Goal: Task Accomplishment & Management: Manage account settings

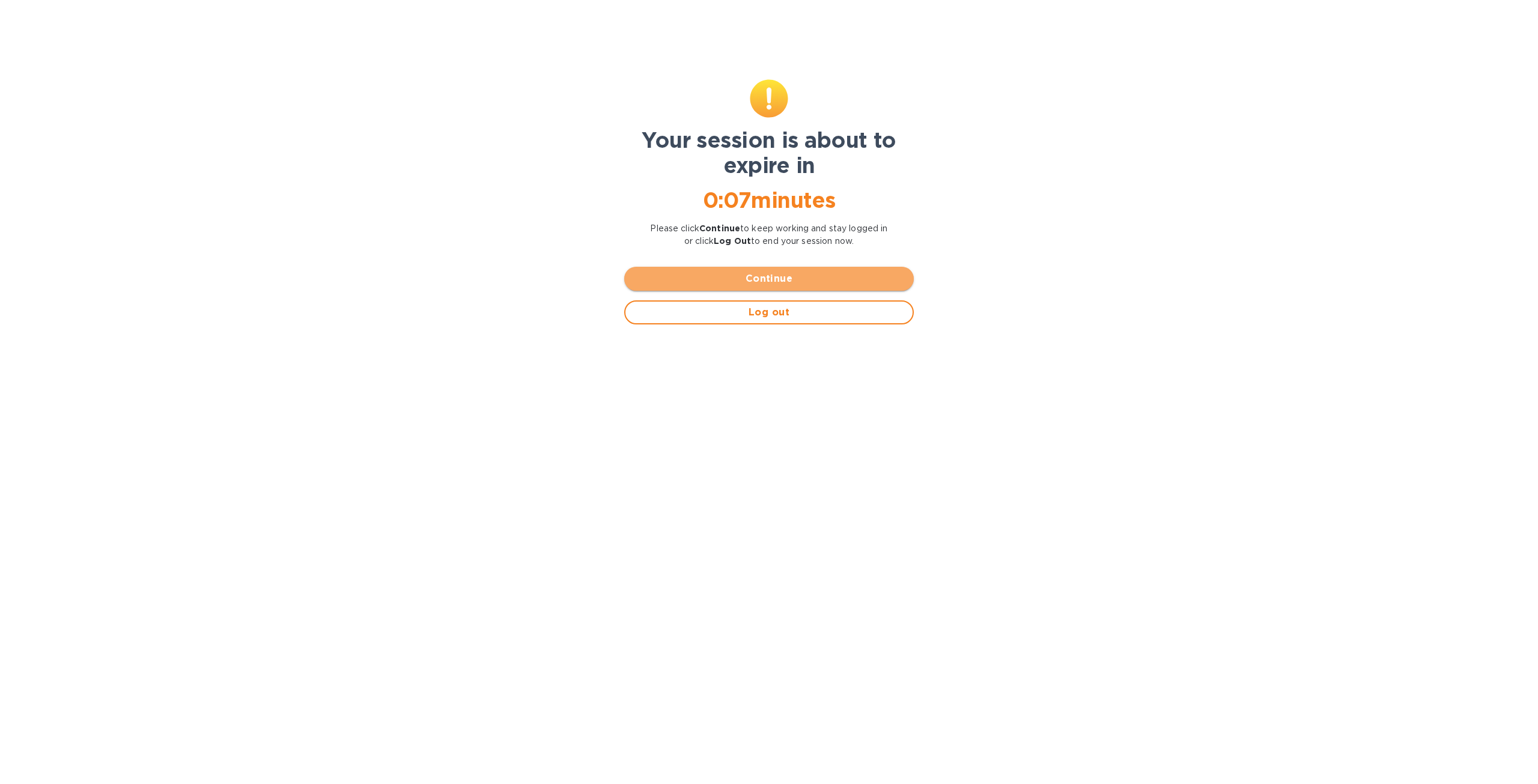
click at [841, 277] on span "Continue" at bounding box center [768, 279] width 270 height 15
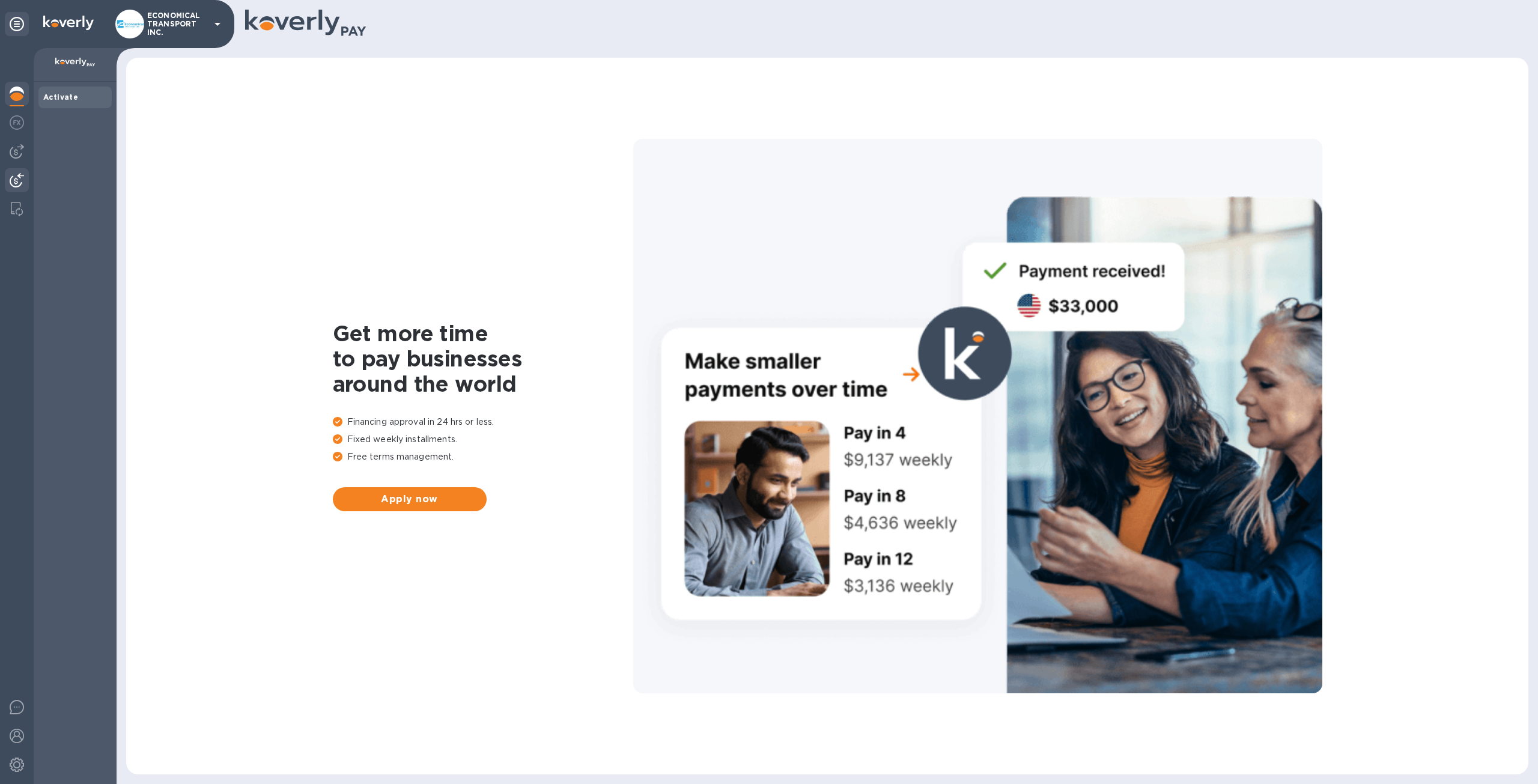
click at [10, 184] on img at bounding box center [17, 180] width 15 height 15
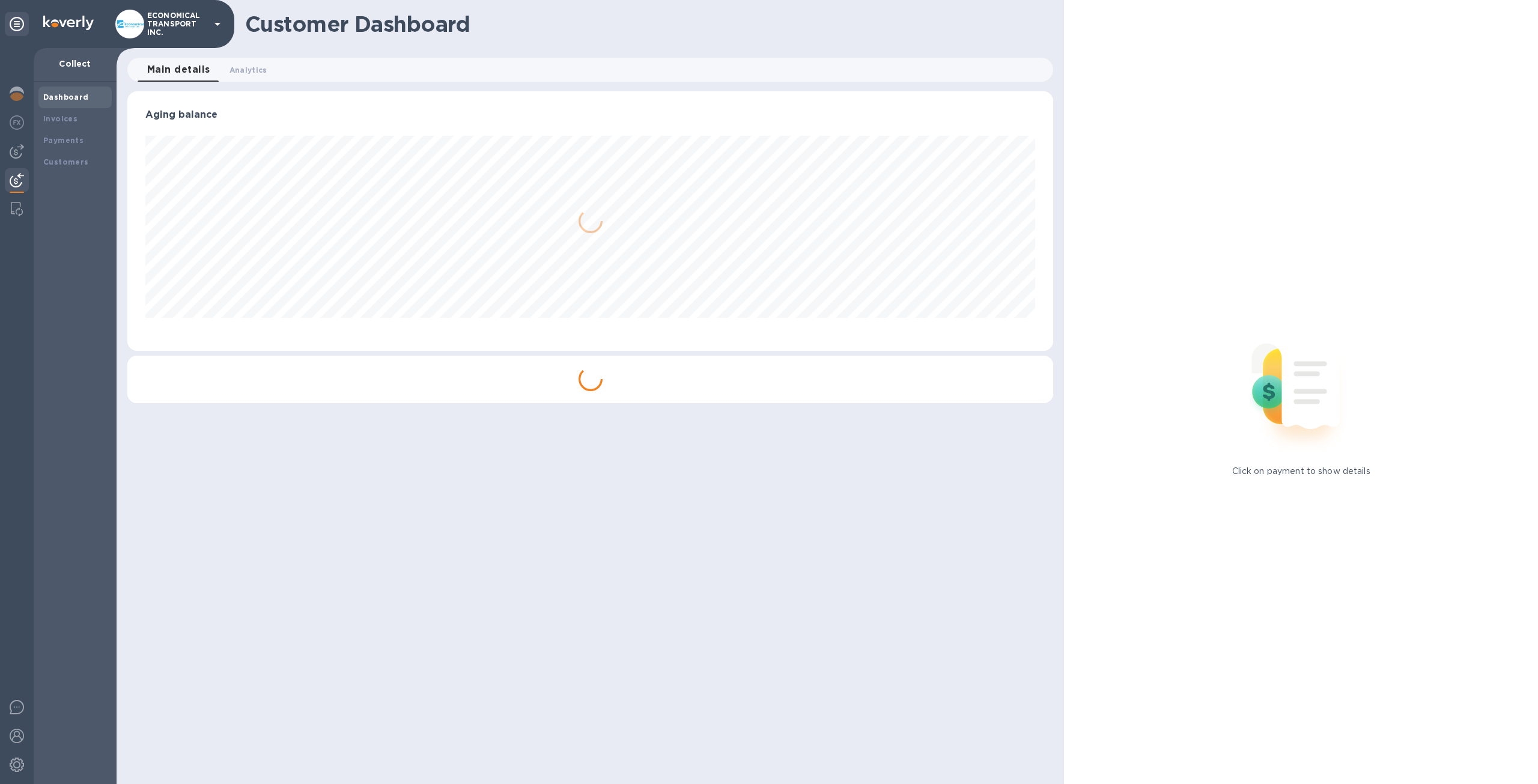
scroll to position [600356, 599827]
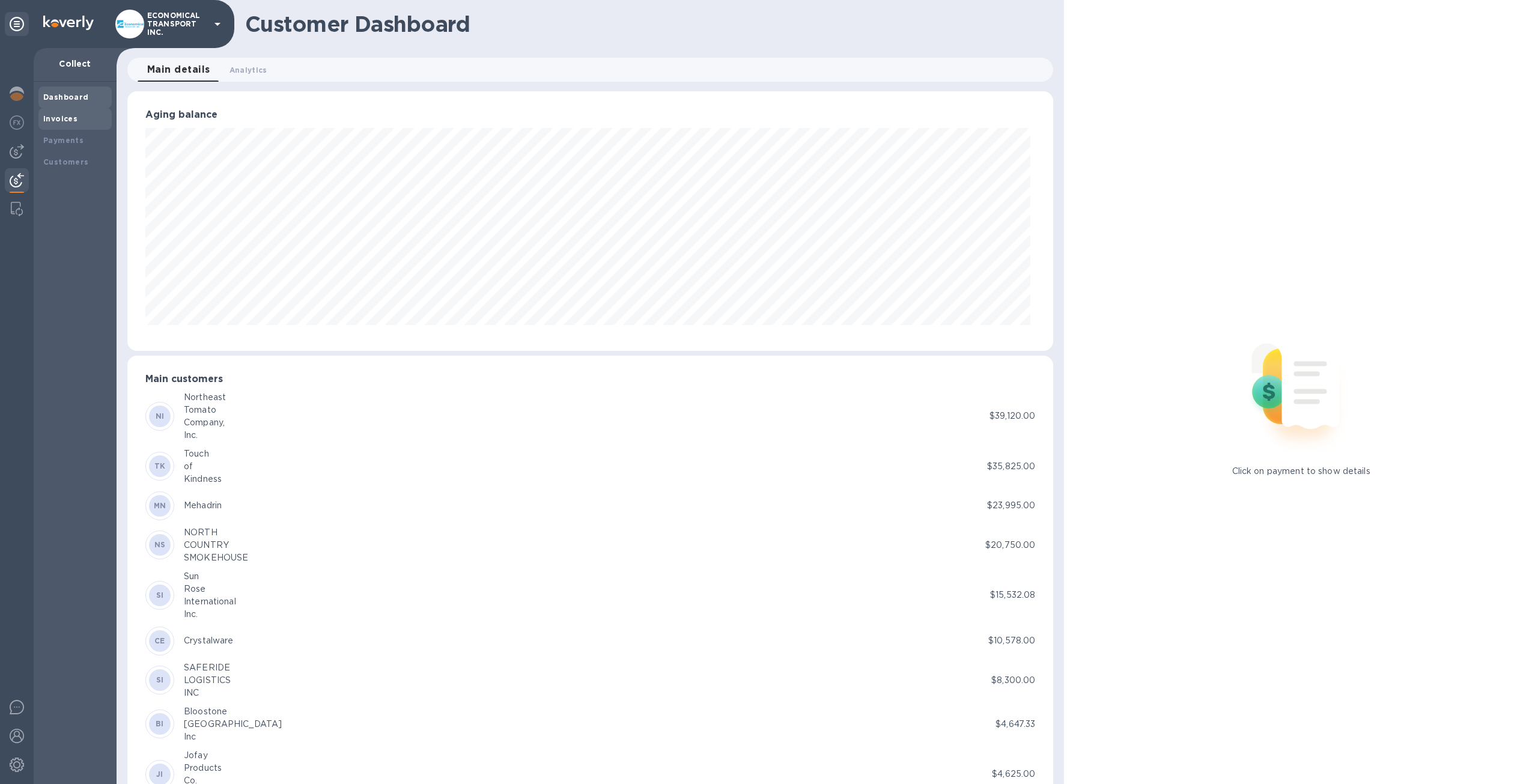
click at [67, 124] on div "Invoices" at bounding box center [75, 119] width 64 height 12
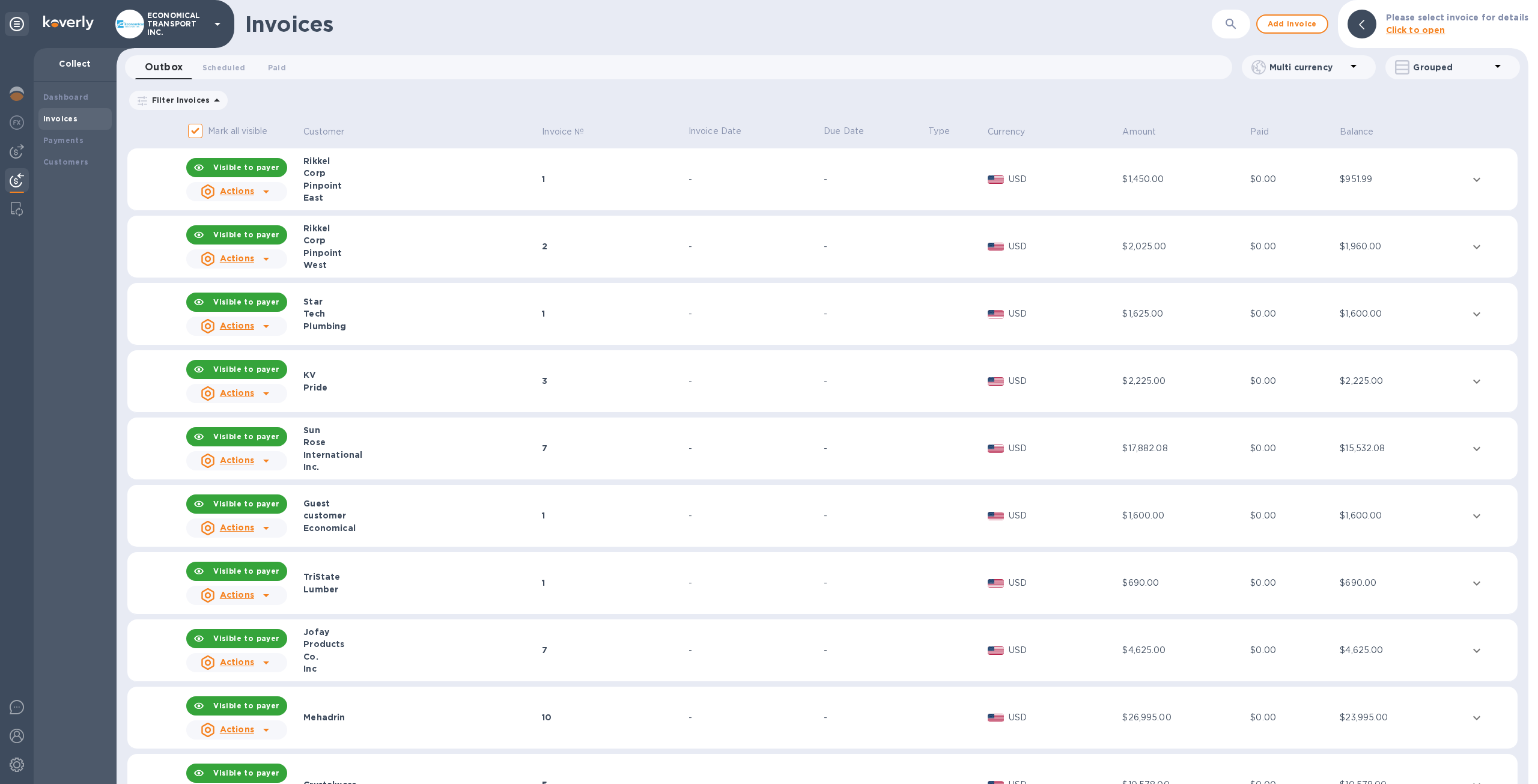
click at [542, 308] on div "1" at bounding box center [614, 314] width 143 height 12
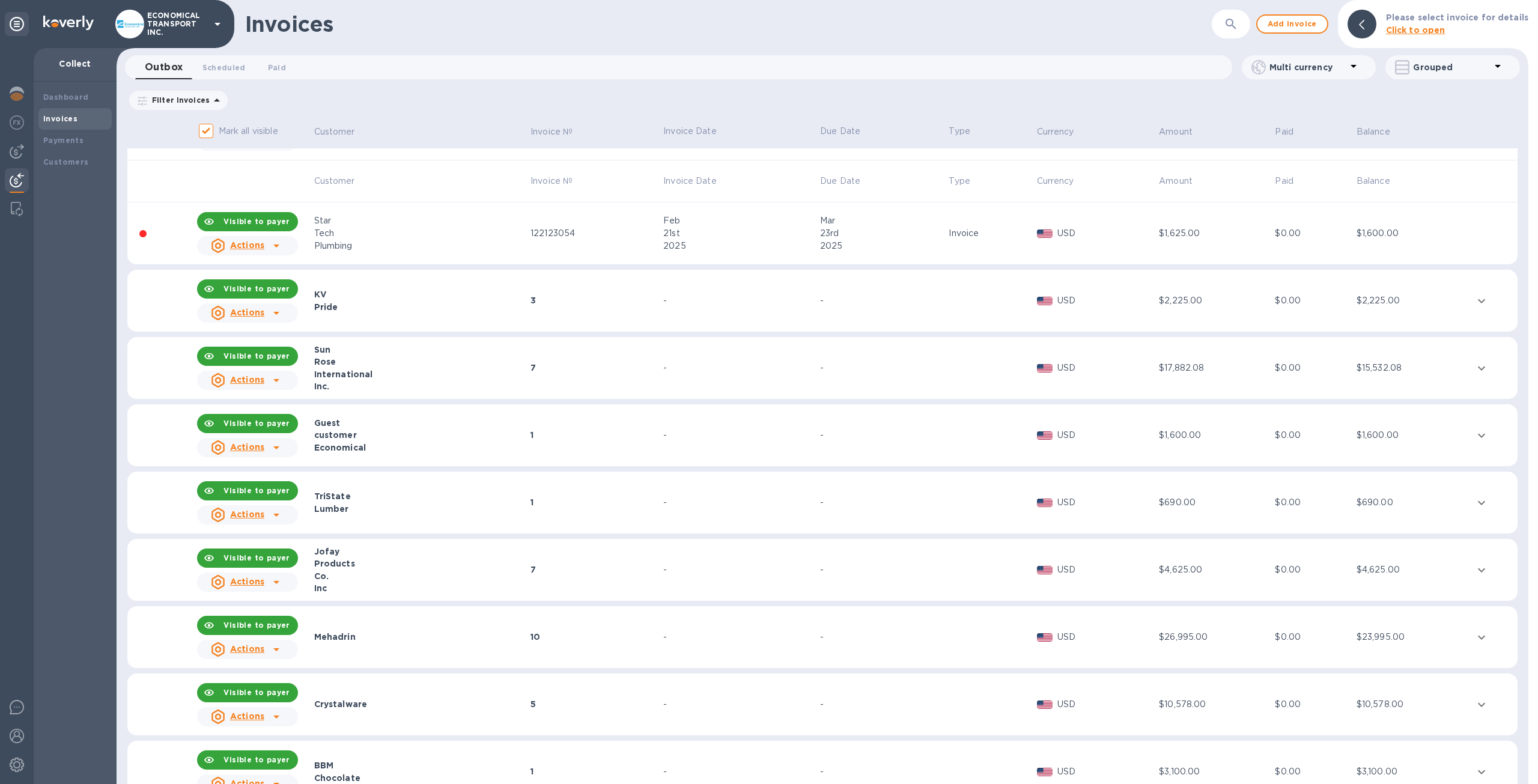
scroll to position [240, 0]
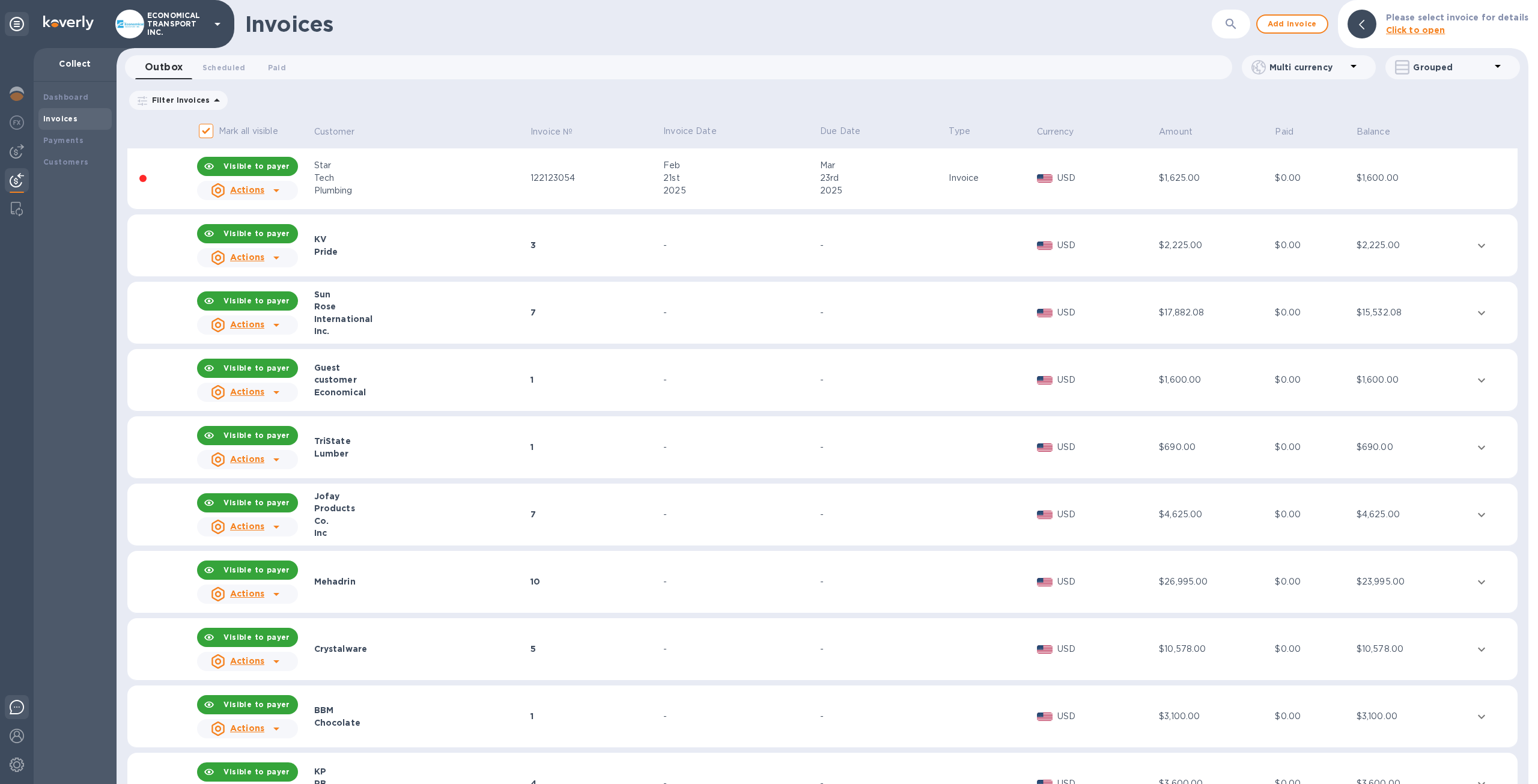
click at [15, 710] on img at bounding box center [17, 707] width 15 height 15
click at [169, 165] on td at bounding box center [161, 178] width 68 height 63
